Goal: Task Accomplishment & Management: Use online tool/utility

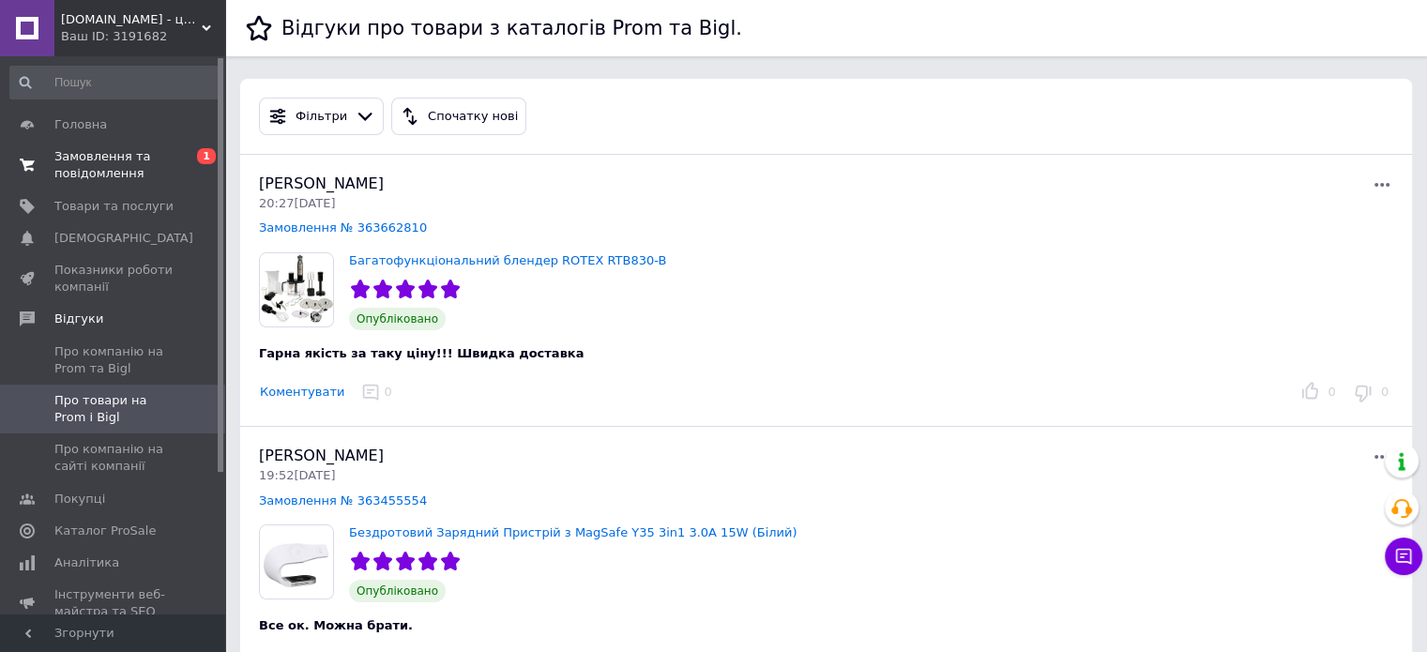
click at [143, 183] on link "Замовлення та повідомлення 0 1" at bounding box center [115, 165] width 231 height 49
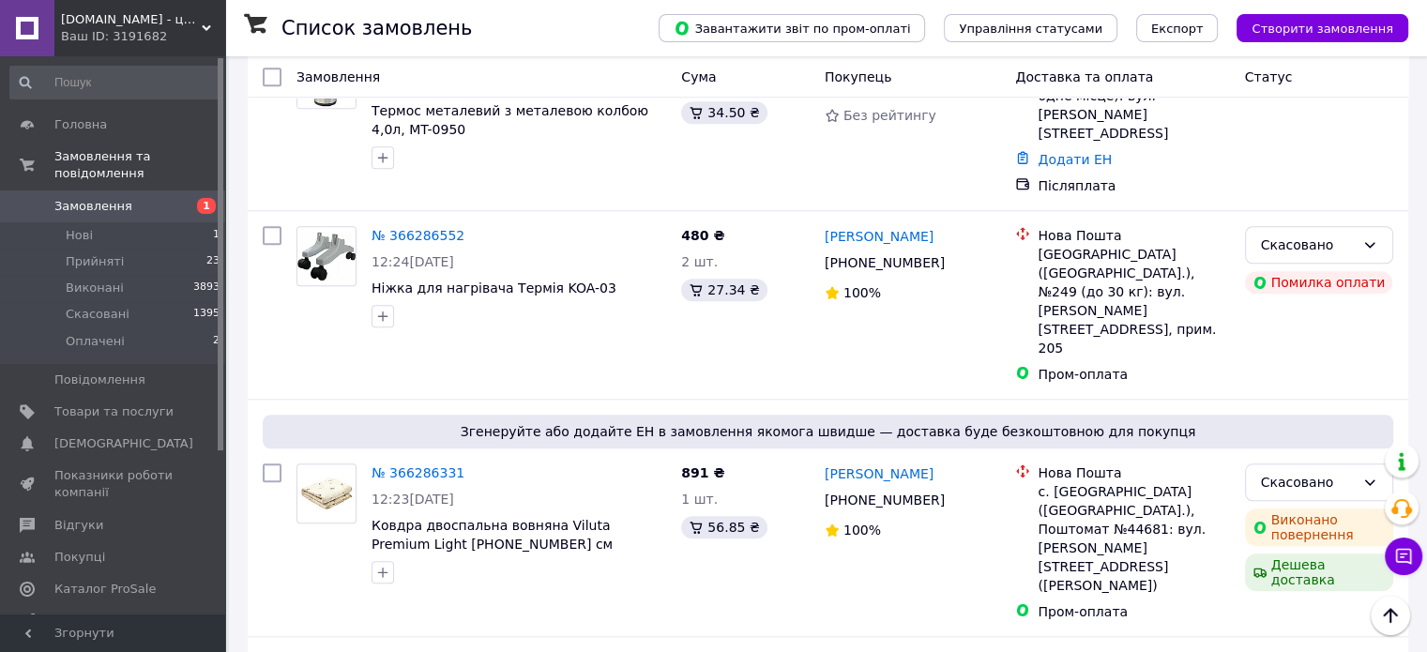
scroll to position [1594, 0]
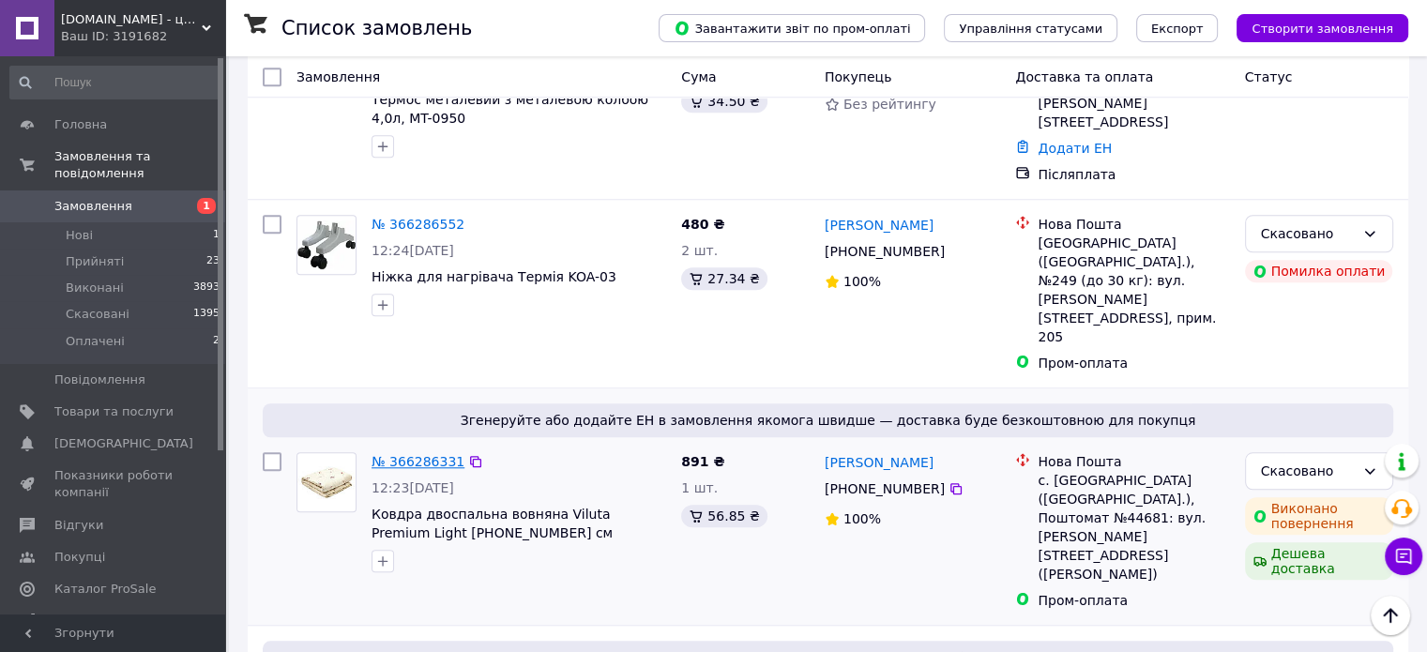
click at [430, 454] on link "№ 366286331" at bounding box center [417, 461] width 93 height 15
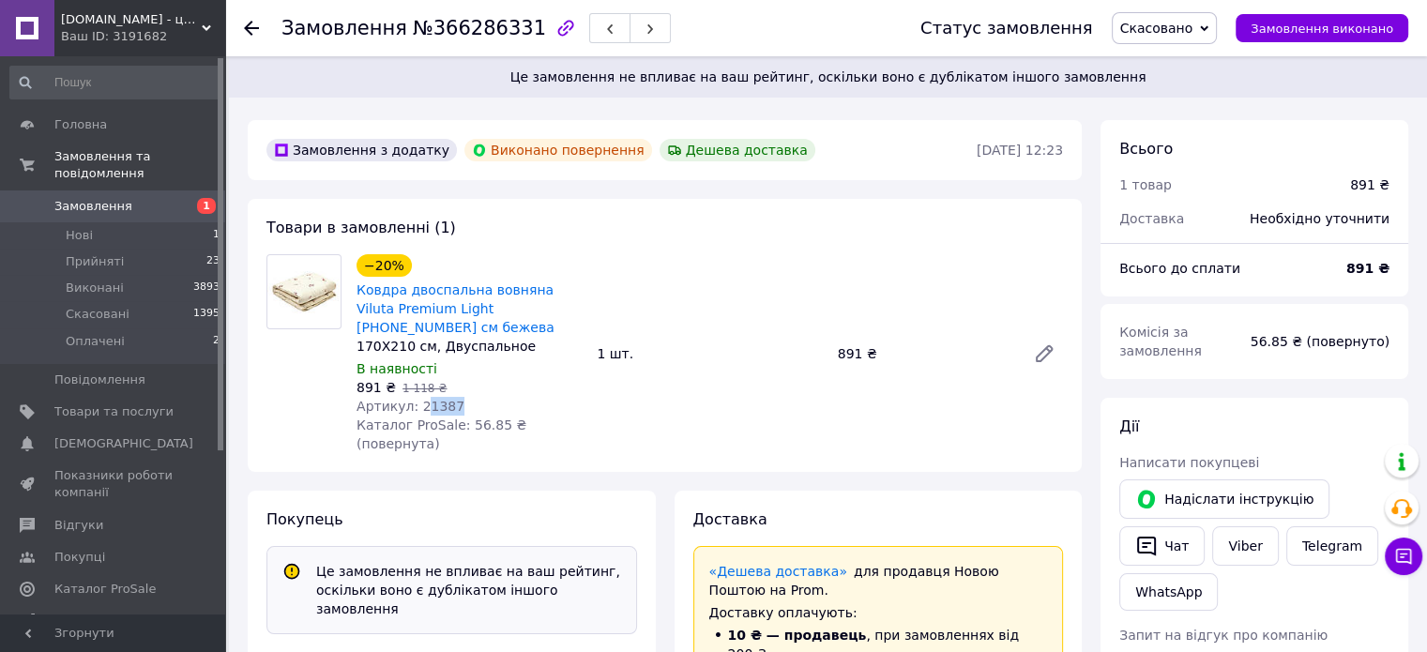
drag, startPoint x: 416, startPoint y: 408, endPoint x: 444, endPoint y: 404, distance: 27.5
click at [444, 404] on span "Артикул: 21387" at bounding box center [410, 406] width 108 height 15
drag, startPoint x: 410, startPoint y: 405, endPoint x: 458, endPoint y: 403, distance: 47.9
click at [458, 403] on div "Артикул: 21387" at bounding box center [468, 406] width 225 height 19
copy span "21387"
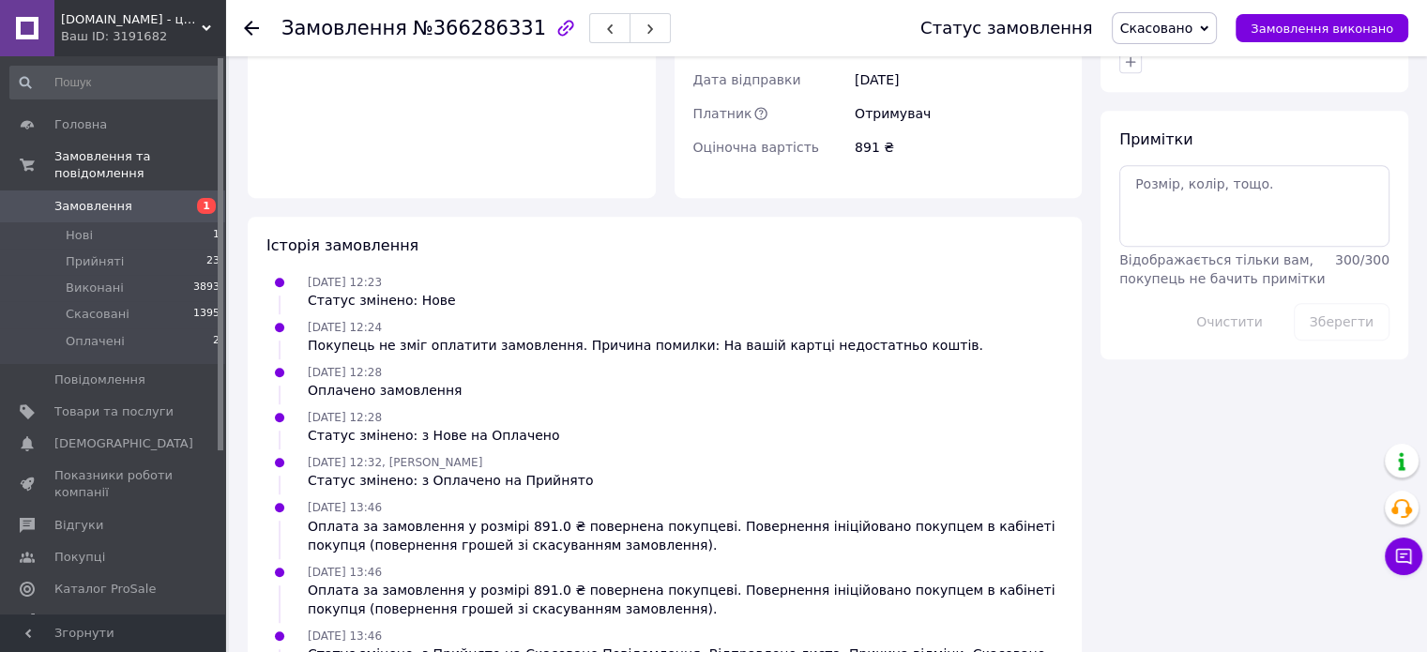
scroll to position [1046, 0]
click at [83, 403] on span "Товари та послуги" at bounding box center [113, 411] width 119 height 17
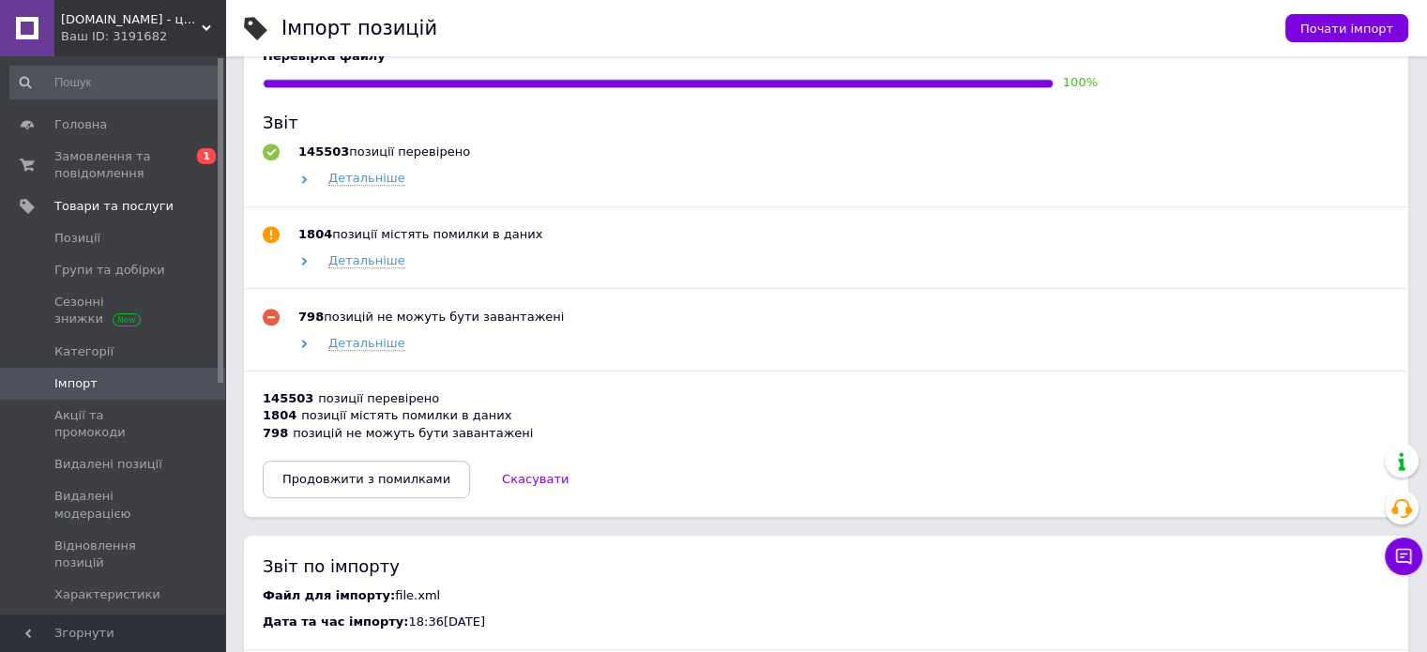
scroll to position [1032, 0]
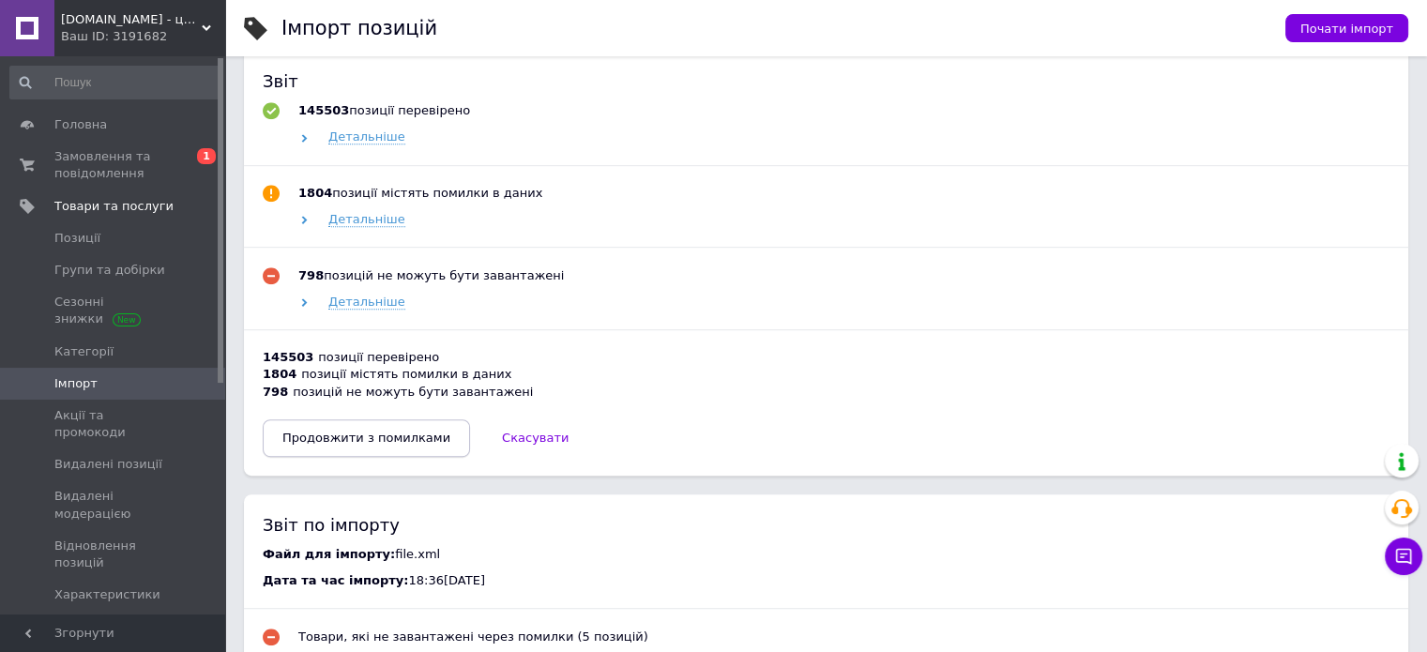
click at [355, 445] on span "Продовжити з помилками" at bounding box center [366, 438] width 168 height 14
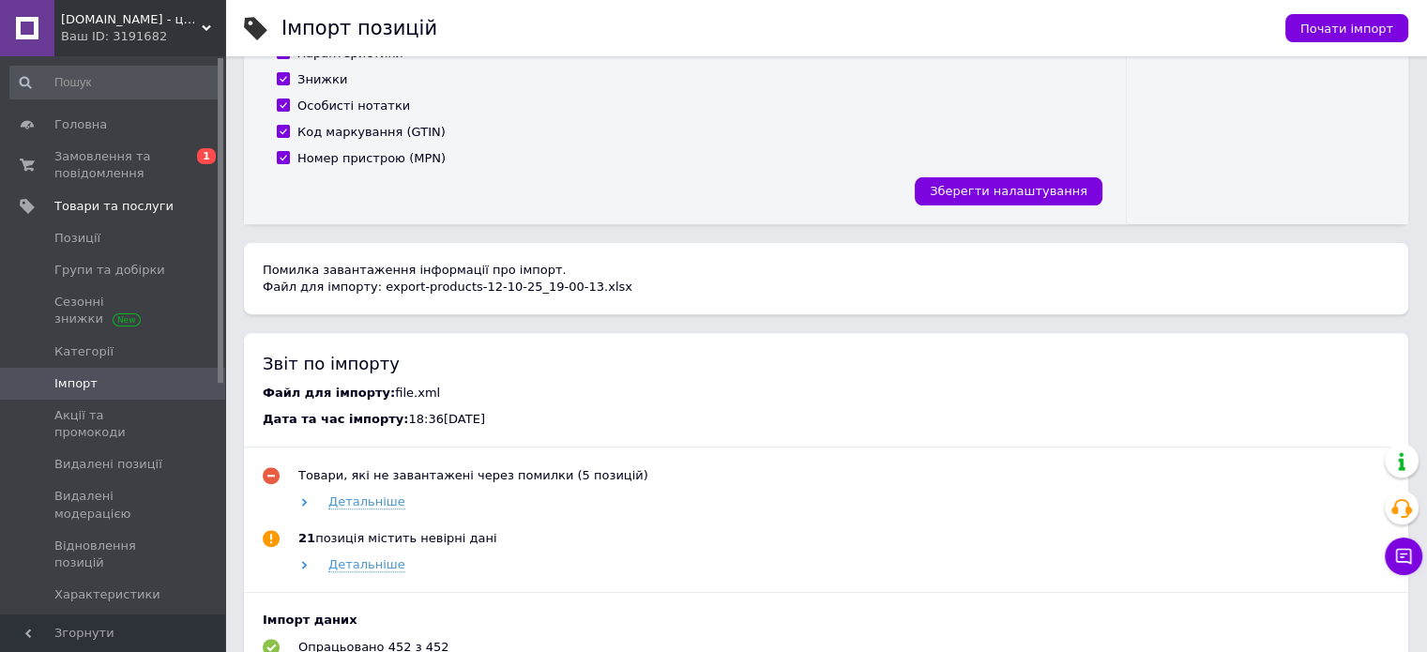
scroll to position [750, 0]
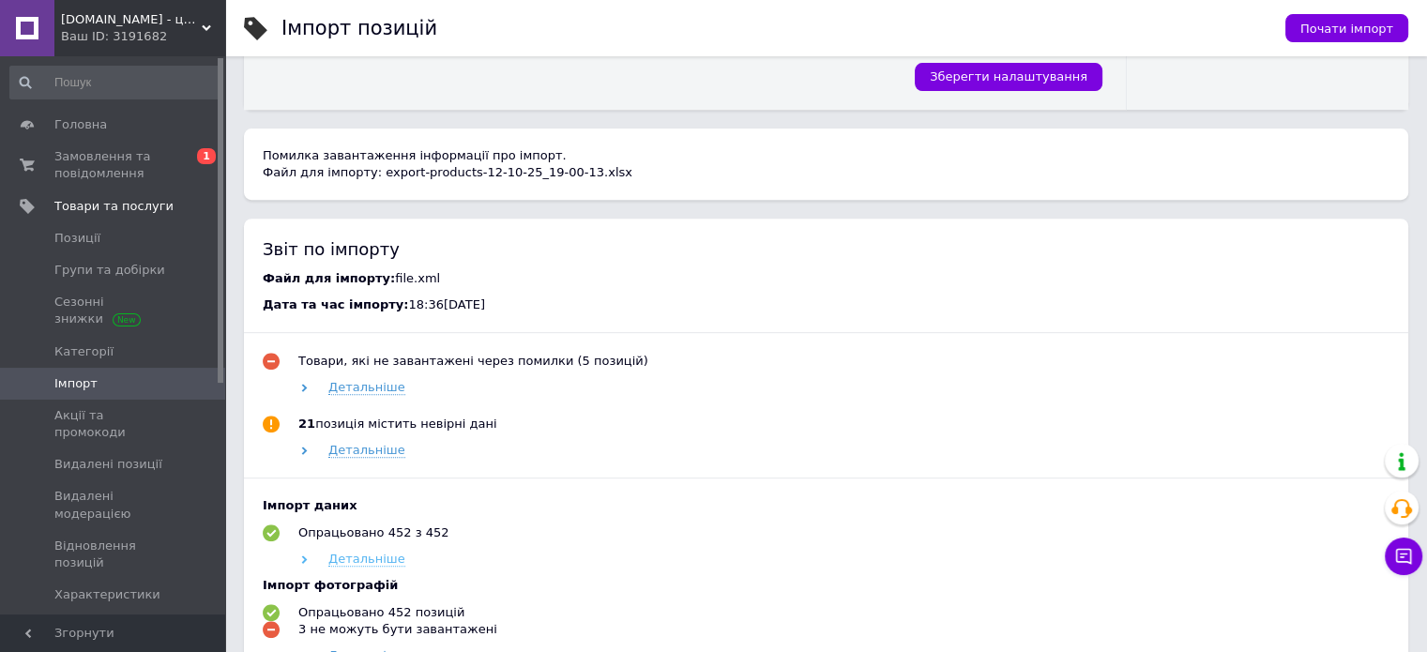
click at [304, 564] on use at bounding box center [305, 559] width 6 height 8
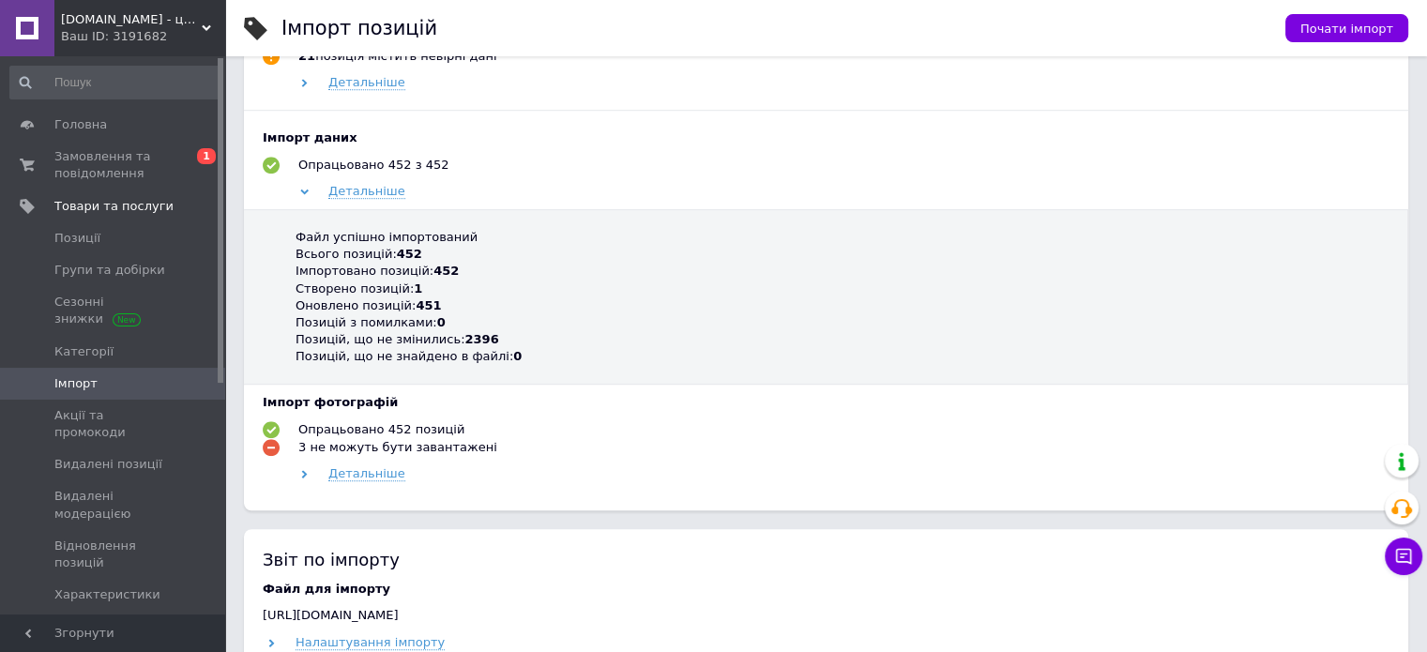
scroll to position [1126, 0]
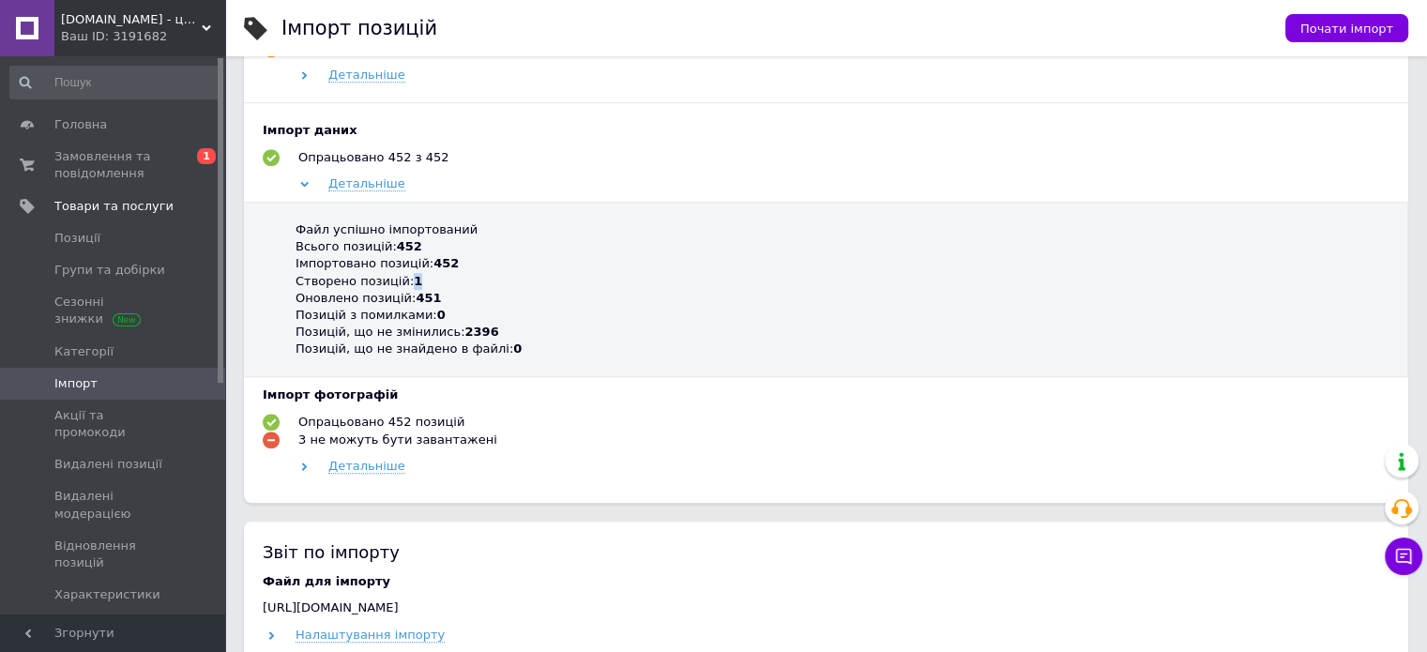
drag, startPoint x: 403, startPoint y: 286, endPoint x: 422, endPoint y: 283, distance: 19.0
click at [421, 283] on div "Створено позицій: 1" at bounding box center [839, 281] width 1088 height 17
